Goal: Find specific page/section: Find specific page/section

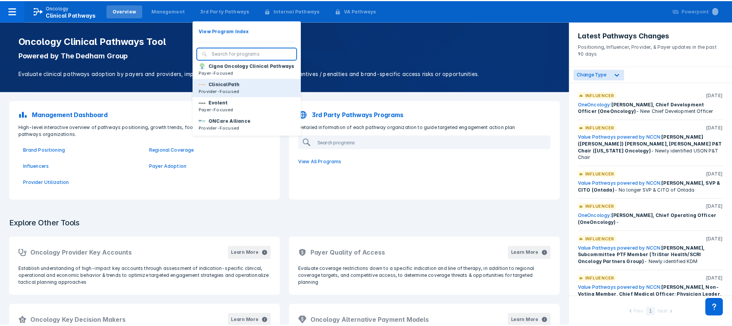
scroll to position [22, 0]
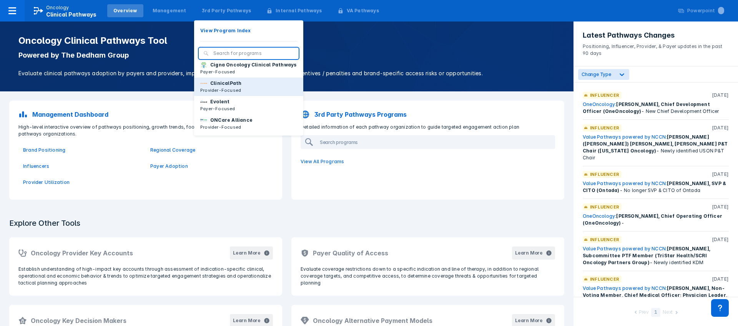
click at [227, 87] on p "ClinicalPath" at bounding box center [225, 83] width 31 height 7
